Goal: Task Accomplishment & Management: Complete application form

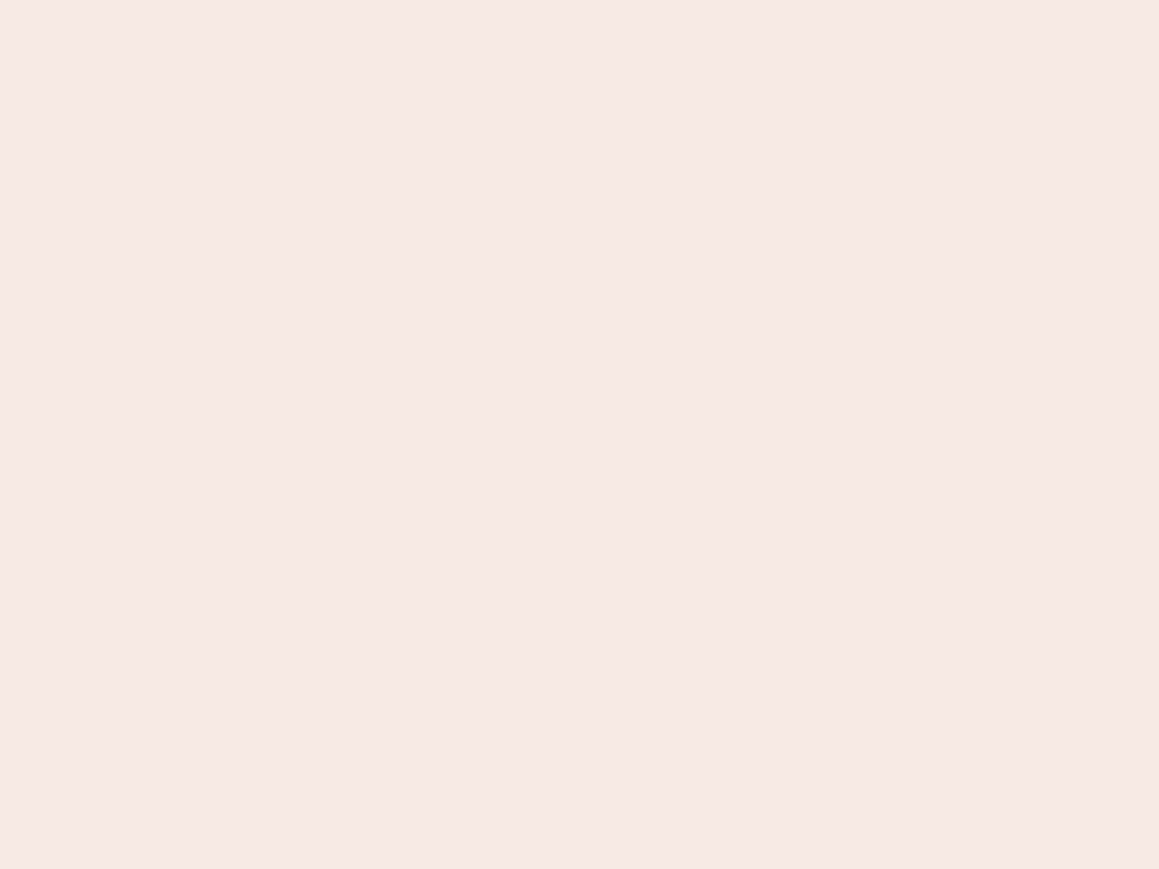
click at [580, 435] on nb-app "Almost there Thank you for registering for Newbook. Your account is under revie…" at bounding box center [579, 434] width 1159 height 869
click at [580, 0] on nb-app "Almost there Thank you for registering for Newbook. Your account is under revie…" at bounding box center [579, 434] width 1159 height 869
click at [619, 0] on nb-app "Almost there Thank you for registering for Newbook. Your account is under revie…" at bounding box center [579, 434] width 1159 height 869
click at [580, 435] on nb-app "Almost there Thank you for registering for Newbook. Your account is under revie…" at bounding box center [579, 434] width 1159 height 869
click at [580, 0] on nb-app "Almost there Thank you for registering for Newbook. Your account is under revie…" at bounding box center [579, 434] width 1159 height 869
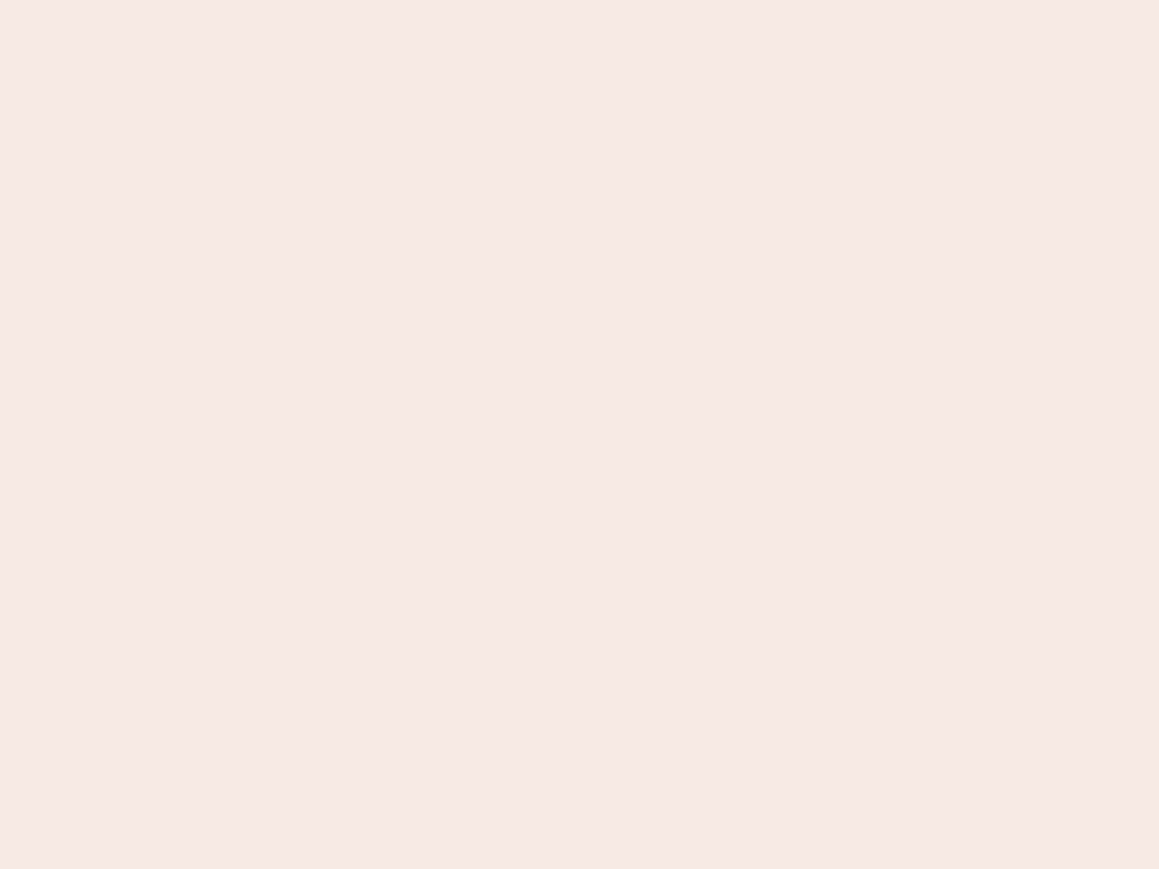
click at [405, 0] on nb-app "Almost there Thank you for registering for Newbook. Your account is under revie…" at bounding box center [579, 434] width 1159 height 869
click at [580, 435] on nb-app "Almost there Thank you for registering for Newbook. Your account is under revie…" at bounding box center [579, 434] width 1159 height 869
click at [580, 0] on nb-app "Almost there Thank you for registering for Newbook. Your account is under revie…" at bounding box center [579, 434] width 1159 height 869
click at [405, 0] on nb-app "Almost there Thank you for registering for Newbook. Your account is under revie…" at bounding box center [579, 434] width 1159 height 869
click at [580, 435] on nb-app "Almost there Thank you for registering for Newbook. Your account is under revie…" at bounding box center [579, 434] width 1159 height 869
